Goal: Transaction & Acquisition: Purchase product/service

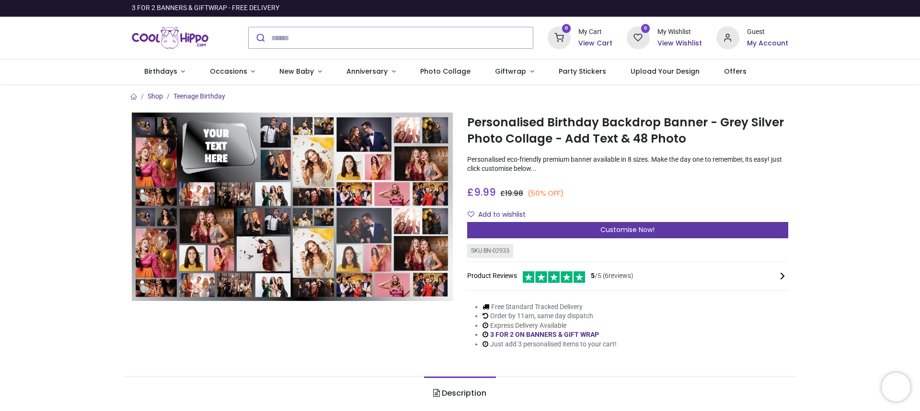
click at [513, 230] on div "Customise Now!" at bounding box center [627, 230] width 321 height 16
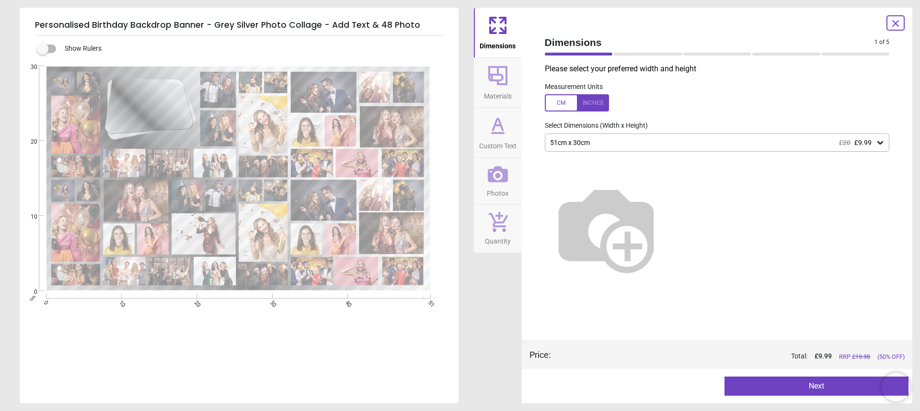
click at [683, 142] on div "51cm x 30cm £20 £9.99" at bounding box center [712, 143] width 327 height 8
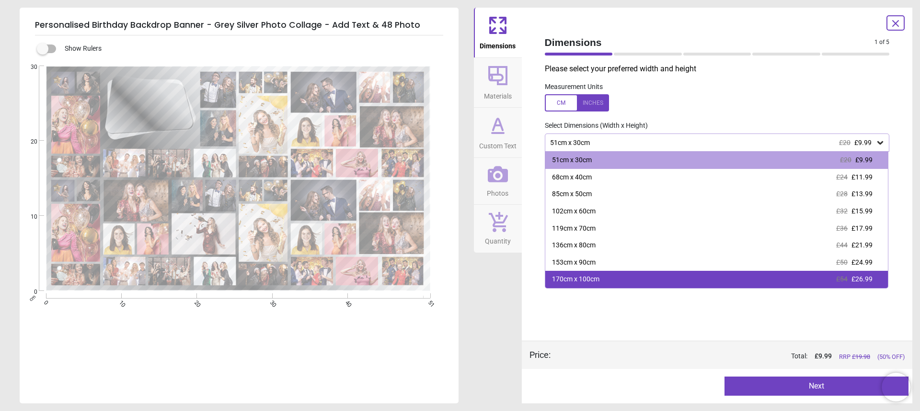
click at [670, 280] on div "170cm x 100cm £54 £26.99" at bounding box center [716, 279] width 343 height 17
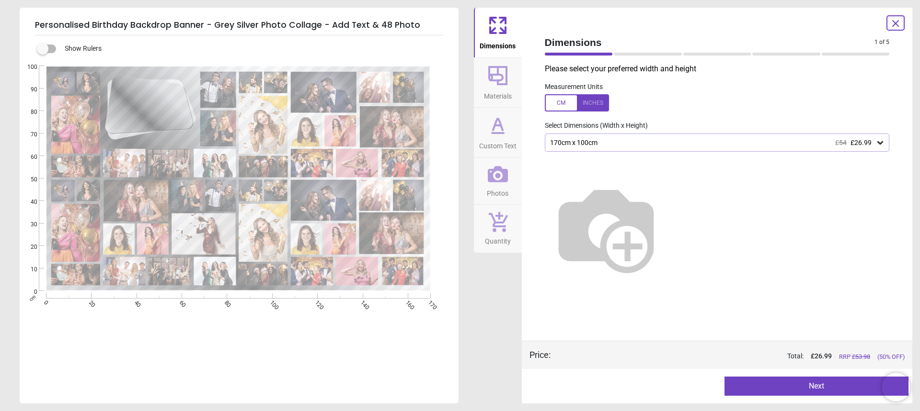
click at [717, 142] on div "170cm x 100cm £54 £26.99" at bounding box center [712, 143] width 327 height 8
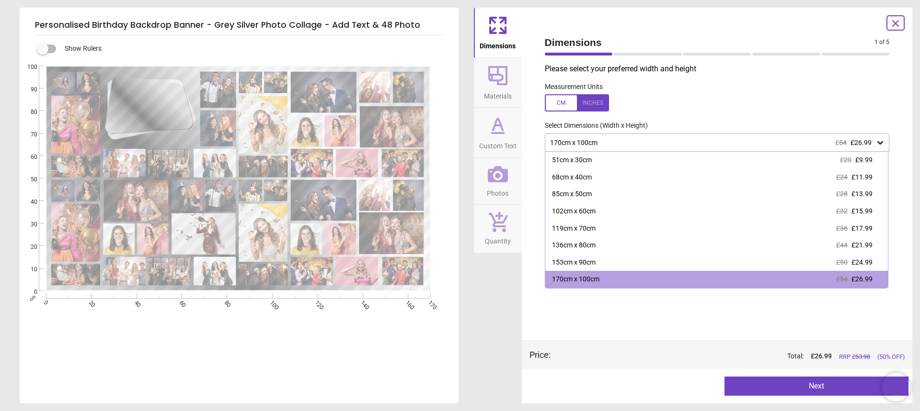
click at [717, 142] on div "170cm x 100cm £54 £26.99" at bounding box center [712, 143] width 327 height 8
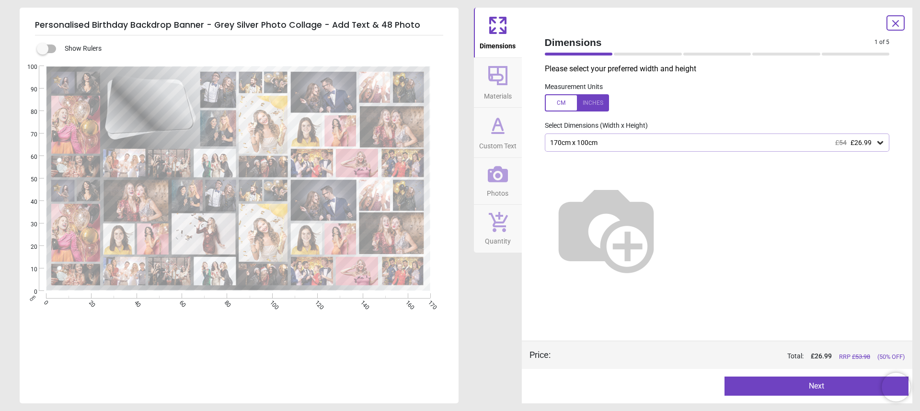
click at [717, 142] on div "170cm x 100cm £54 £26.99" at bounding box center [712, 143] width 327 height 8
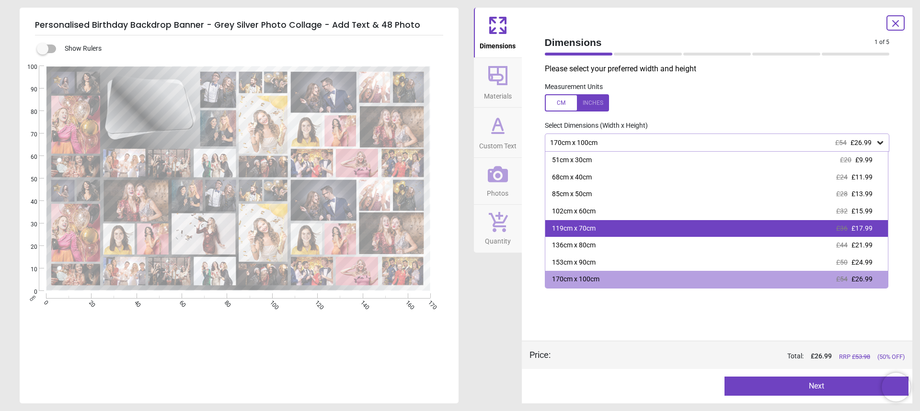
click at [702, 231] on div "119cm x 70cm £36 £17.99" at bounding box center [716, 228] width 343 height 17
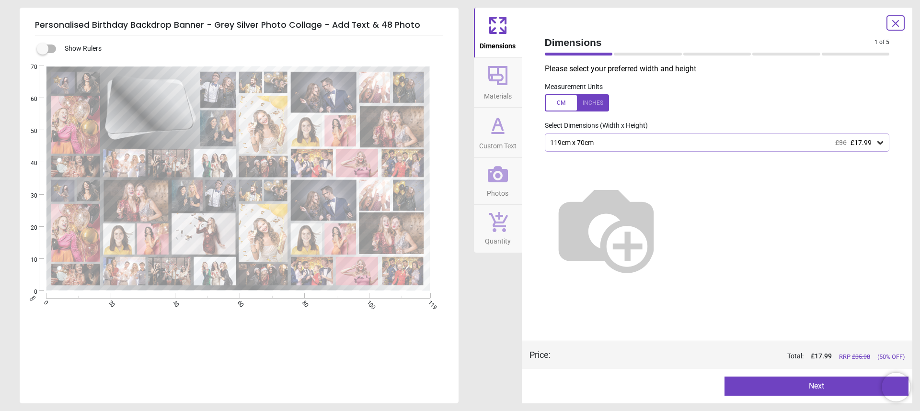
click at [811, 388] on button "Next" at bounding box center [816, 386] width 184 height 19
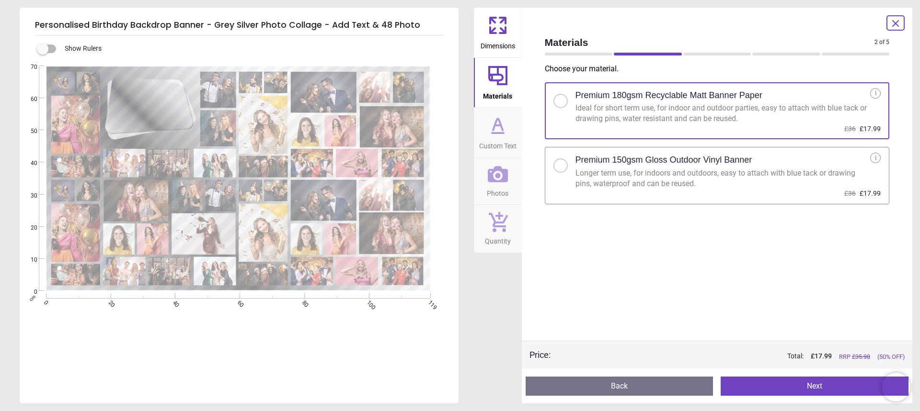
click at [594, 179] on div "Longer term use, for indoors and outdoors, easy to attach with blue tack or dra…" at bounding box center [722, 179] width 295 height 22
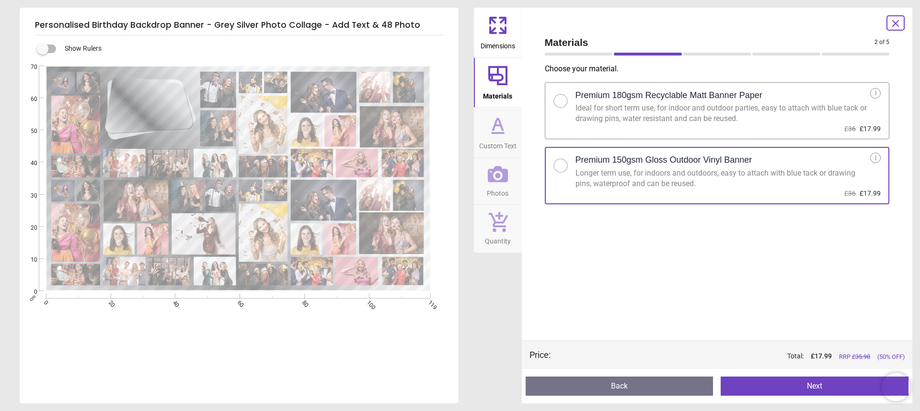
click at [784, 386] on button "Next" at bounding box center [814, 386] width 188 height 19
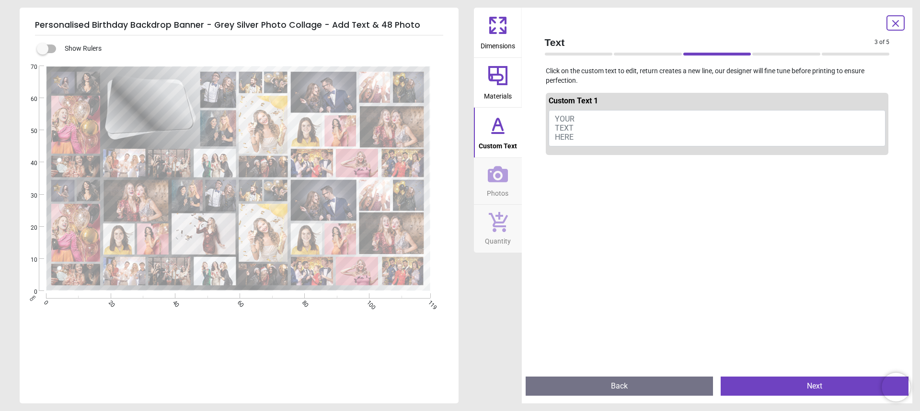
click at [648, 111] on button "YOUR TEXT HERE" at bounding box center [716, 128] width 337 height 36
click at [646, 120] on button "YOUR TEXT HERE" at bounding box center [716, 128] width 337 height 36
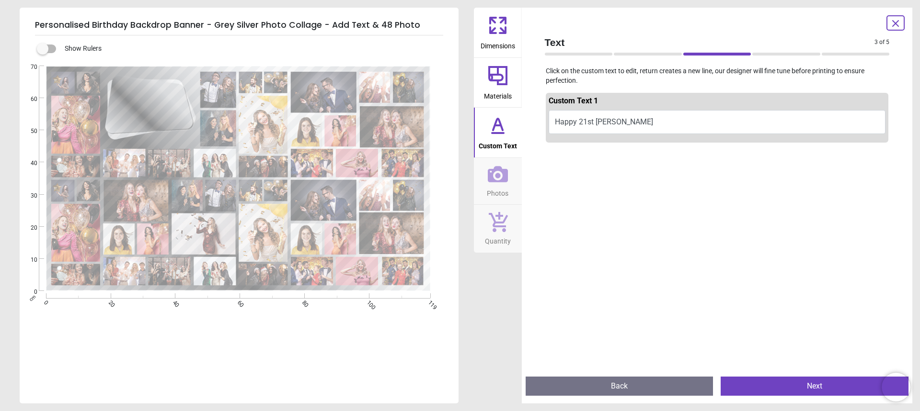
type textarea "**********"
click at [371, 369] on div "**********" at bounding box center [238, 271] width 437 height 411
click at [781, 377] on button "Next" at bounding box center [814, 386] width 188 height 19
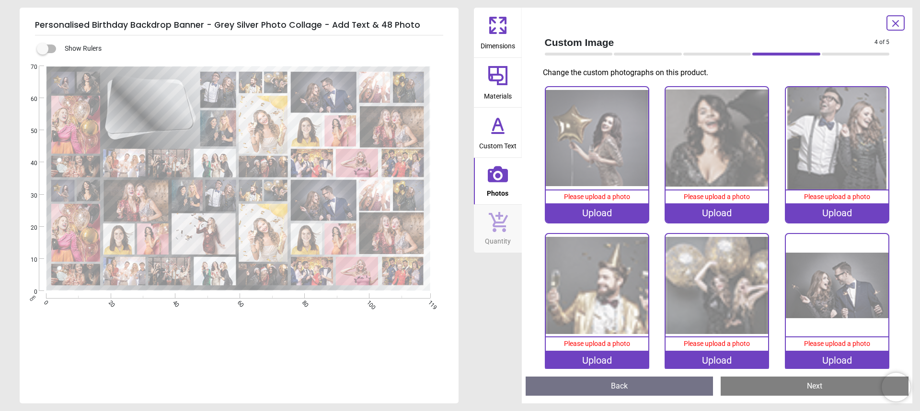
click at [504, 174] on icon at bounding box center [498, 174] width 20 height 16
click at [596, 212] on div "Upload" at bounding box center [597, 213] width 103 height 19
click at [585, 170] on img at bounding box center [597, 138] width 103 height 103
